Goal: Task Accomplishment & Management: Manage account settings

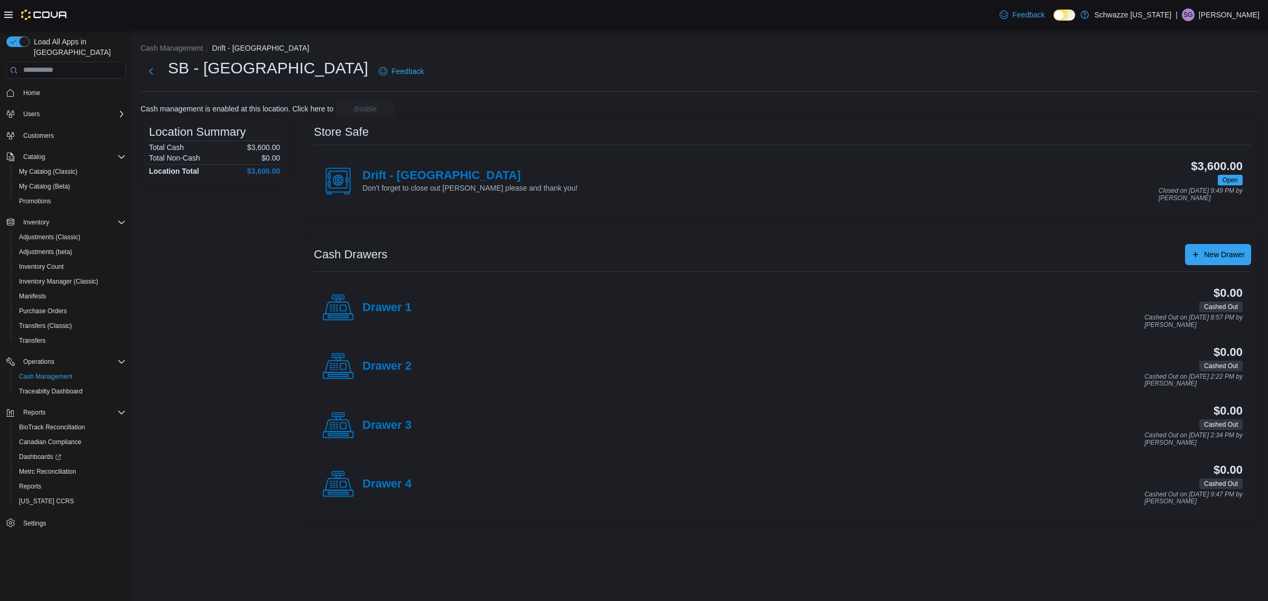
click at [410, 493] on div "Drawer 4" at bounding box center [366, 485] width 89 height 32
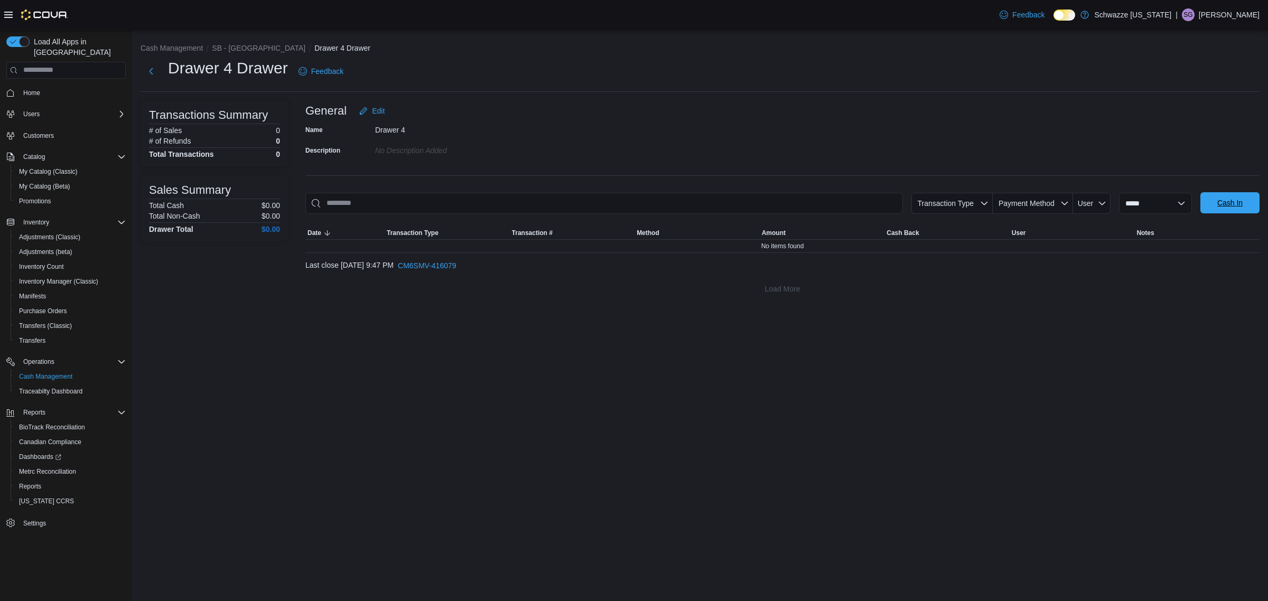
click at [1233, 207] on span "Cash In" at bounding box center [1230, 203] width 25 height 11
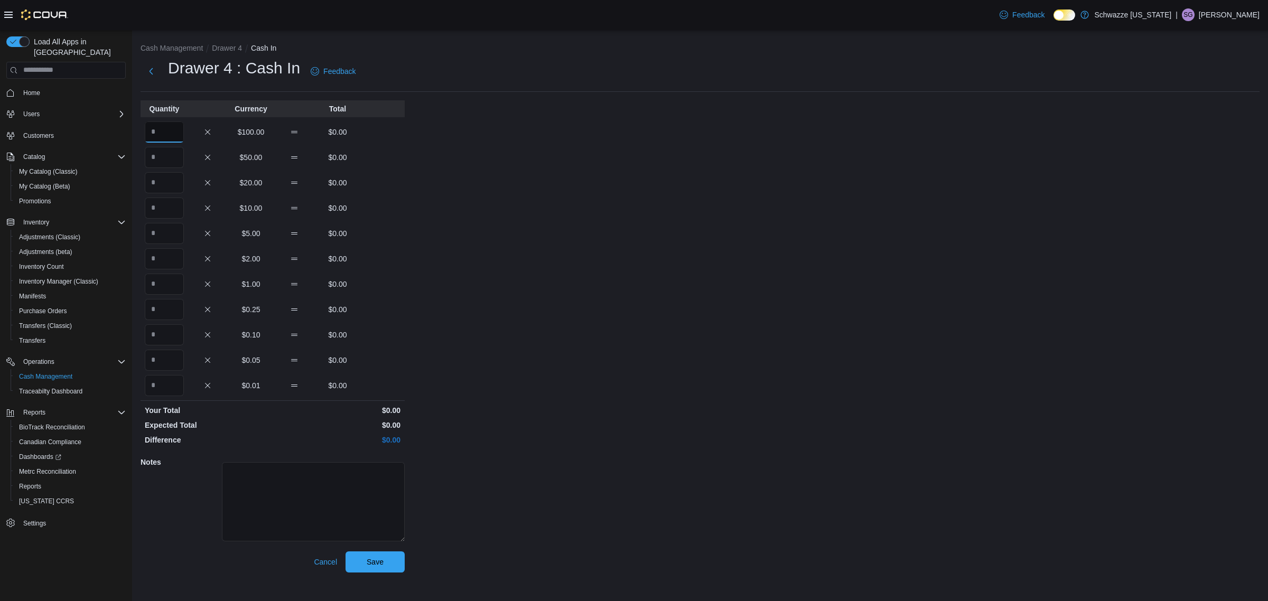
drag, startPoint x: 153, startPoint y: 129, endPoint x: 159, endPoint y: 128, distance: 5.5
click at [157, 130] on input "Quantity" at bounding box center [164, 132] width 39 height 21
type input "*"
click at [384, 566] on span "Save" at bounding box center [375, 561] width 47 height 21
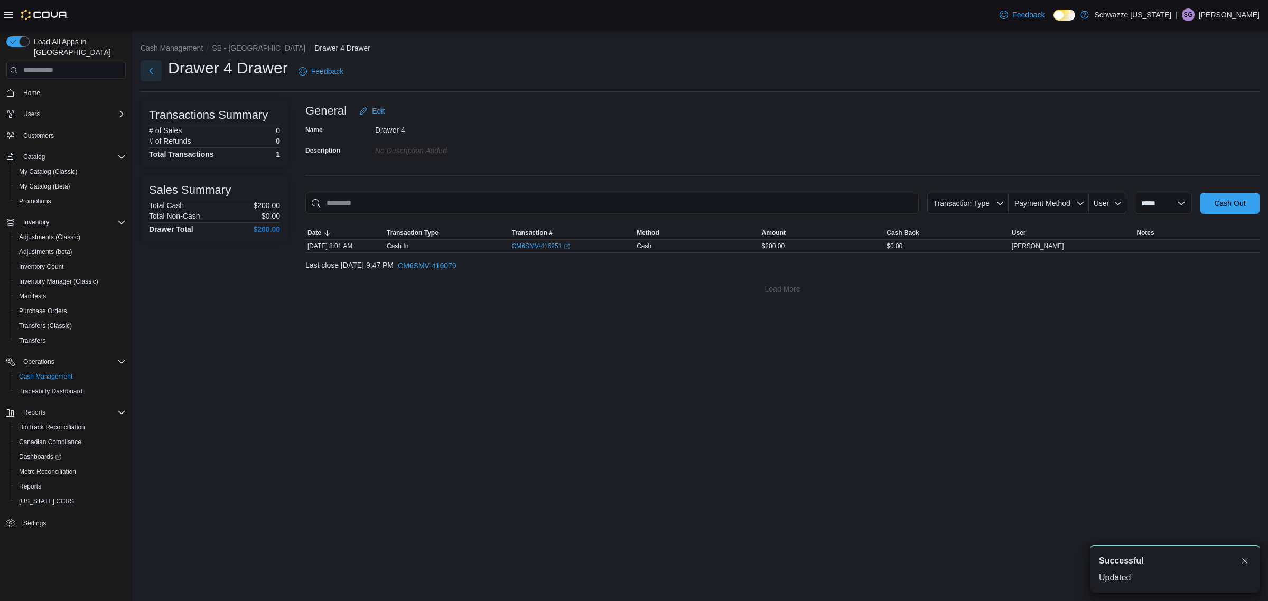
click at [149, 76] on button "Next" at bounding box center [151, 70] width 21 height 21
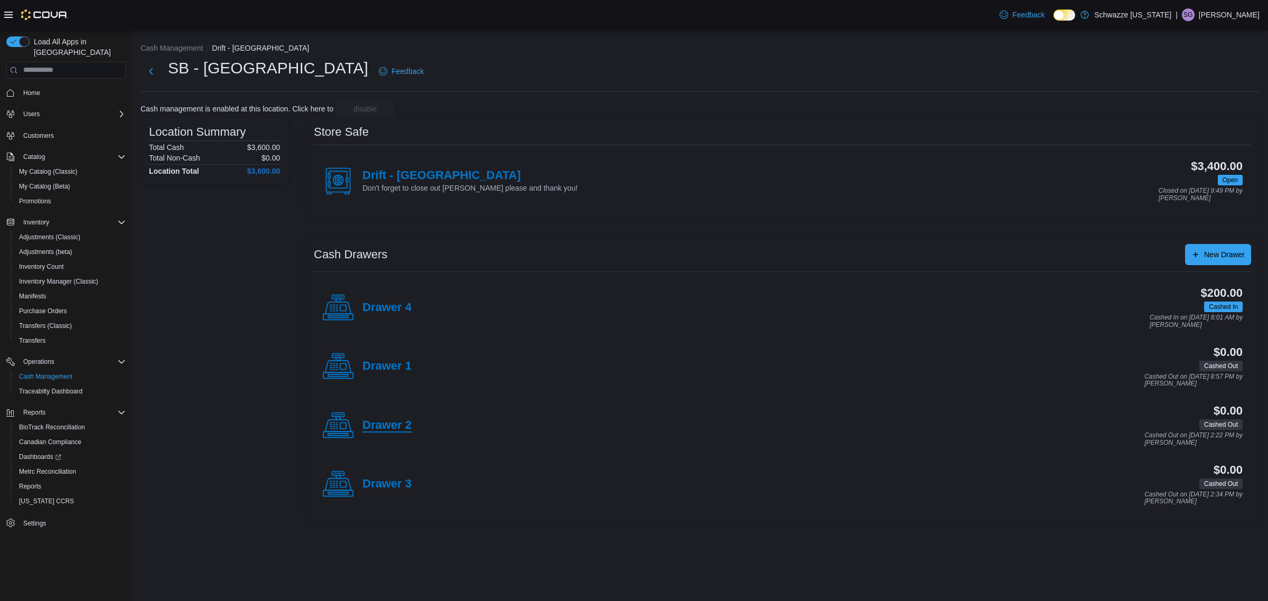
drag, startPoint x: 413, startPoint y: 419, endPoint x: 404, endPoint y: 423, distance: 9.9
click at [405, 422] on div "Drawer 2 $0.00 Cashed Out Cashed Out on October 11, 2025 2:22 PM by Sierra Grah…" at bounding box center [783, 425] width 938 height 59
click at [365, 425] on h4 "Drawer 2" at bounding box center [387, 426] width 49 height 14
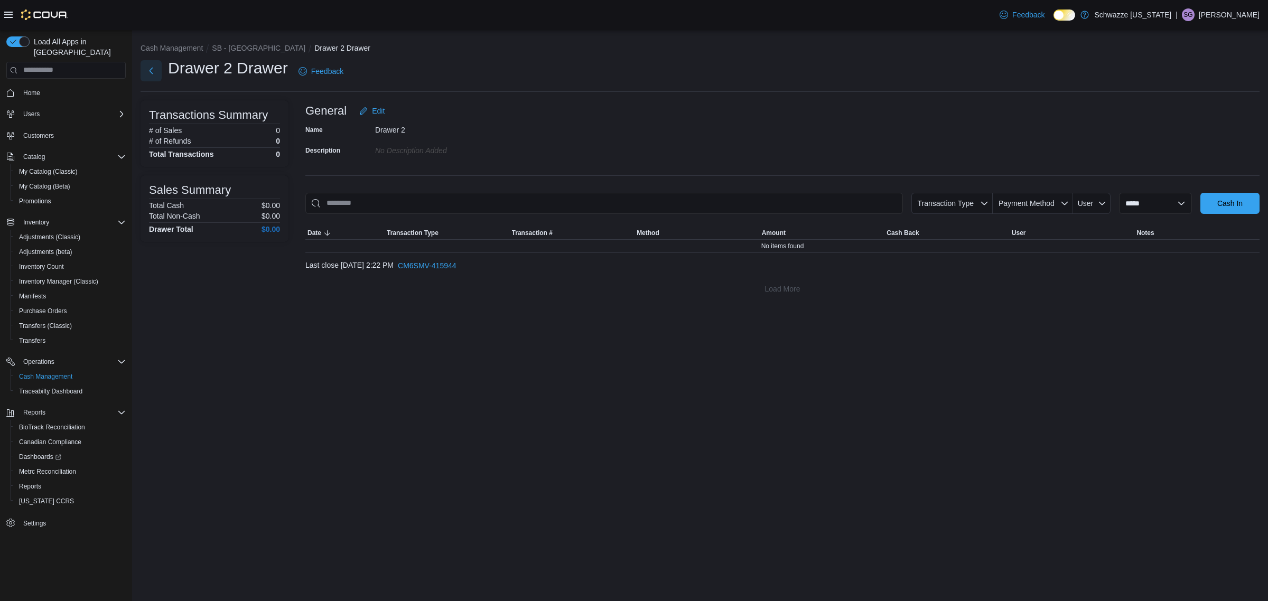
click at [142, 70] on button "Next" at bounding box center [151, 70] width 21 height 21
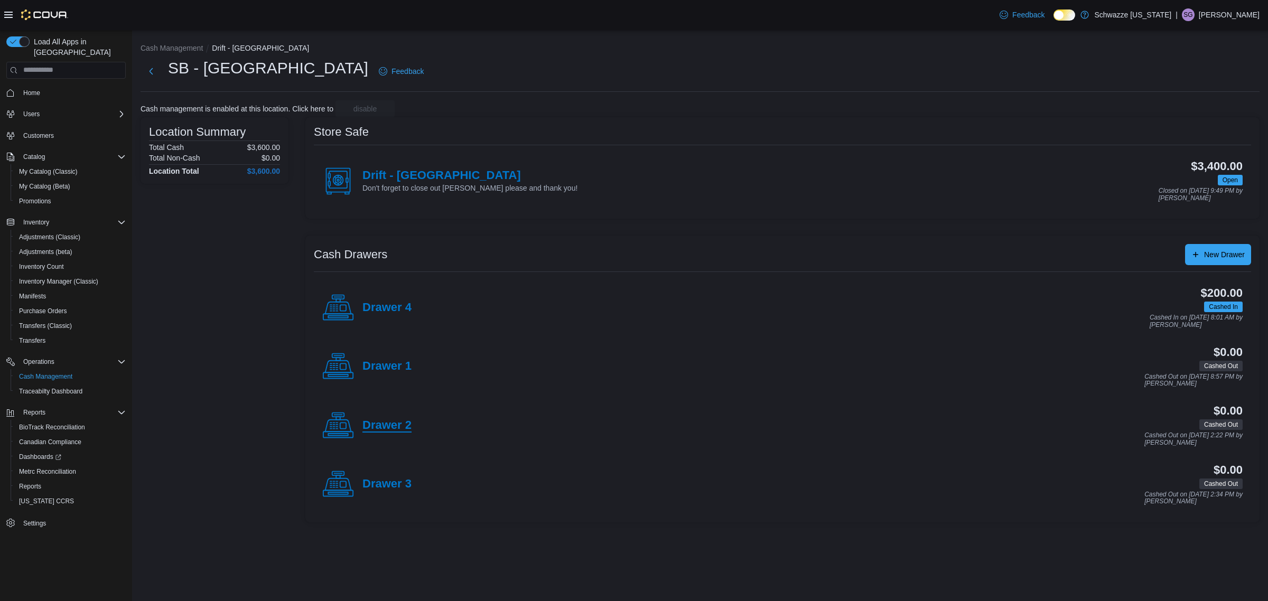
click at [375, 426] on h4 "Drawer 2" at bounding box center [387, 426] width 49 height 14
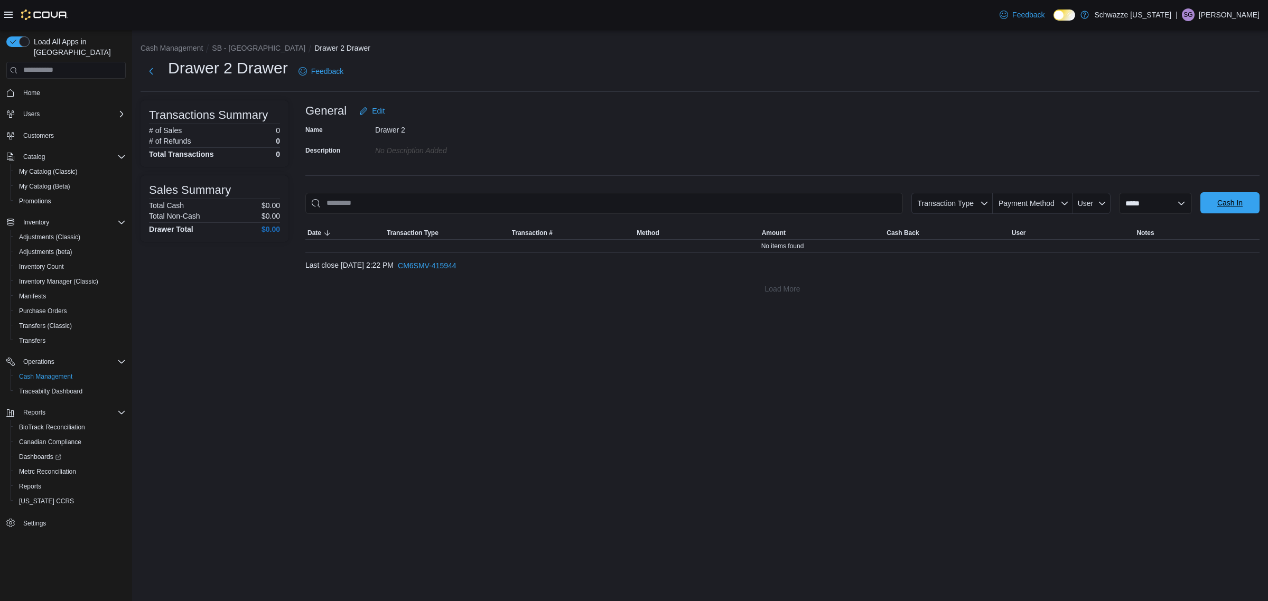
click at [1238, 205] on span "Cash In" at bounding box center [1230, 203] width 25 height 11
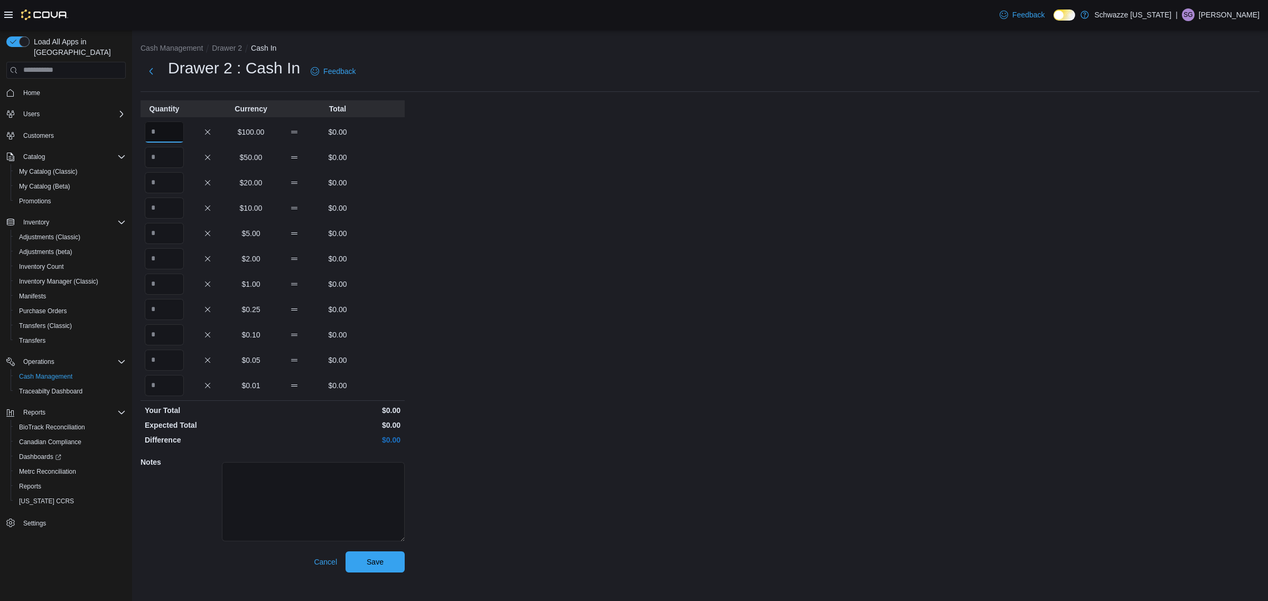
click at [156, 135] on input "Quantity" at bounding box center [164, 132] width 39 height 21
type input "*"
click at [381, 559] on span "Save" at bounding box center [375, 561] width 17 height 11
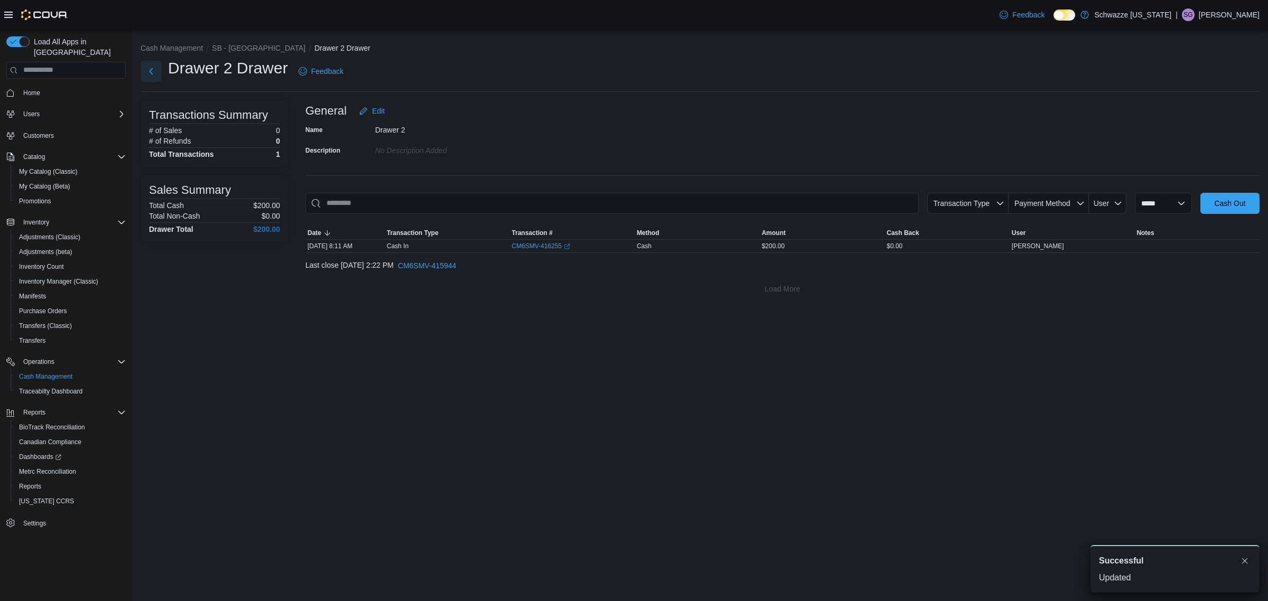
click at [150, 72] on button "Next" at bounding box center [151, 71] width 21 height 21
